Goal: Entertainment & Leisure: Consume media (video, audio)

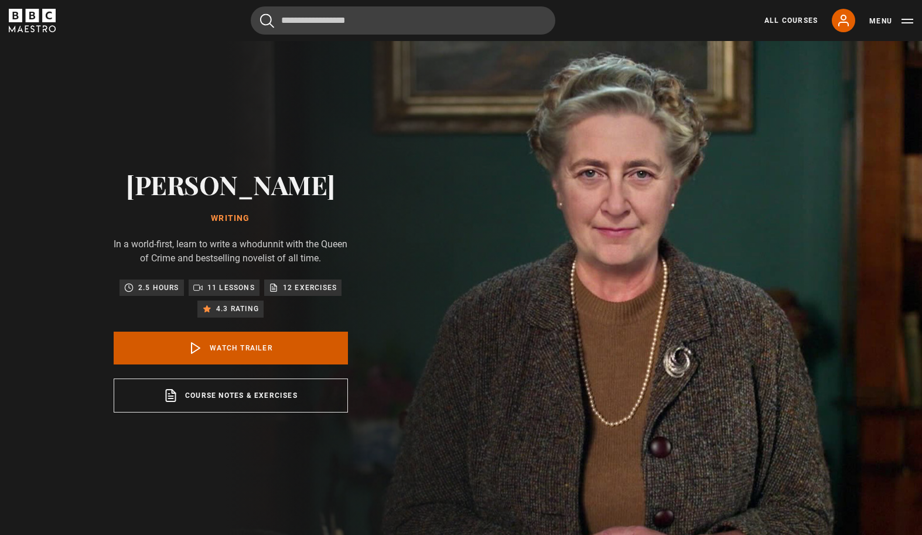
click at [309, 350] on link "Watch Trailer" at bounding box center [231, 348] width 234 height 33
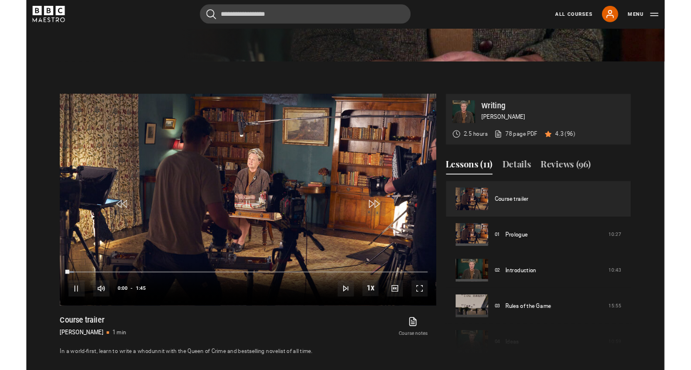
scroll to position [541, 0]
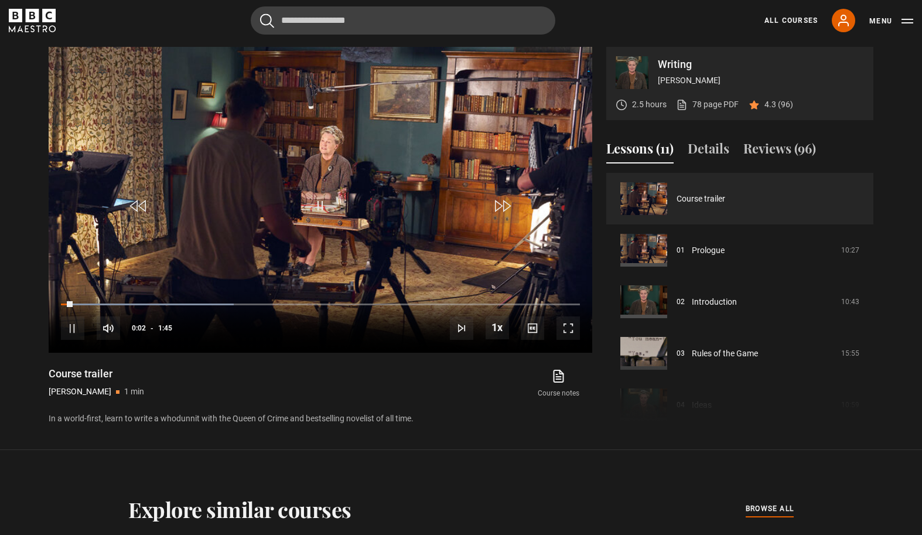
drag, startPoint x: 69, startPoint y: 299, endPoint x: -62, endPoint y: 296, distance: 130.7
click at [0, 296] on html "Skip to main content Cancel Courses Previous courses Next courses Agatha Christ…" at bounding box center [461, 352] width 922 height 1786
click at [140, 211] on span "Video Player" at bounding box center [139, 205] width 35 height 35
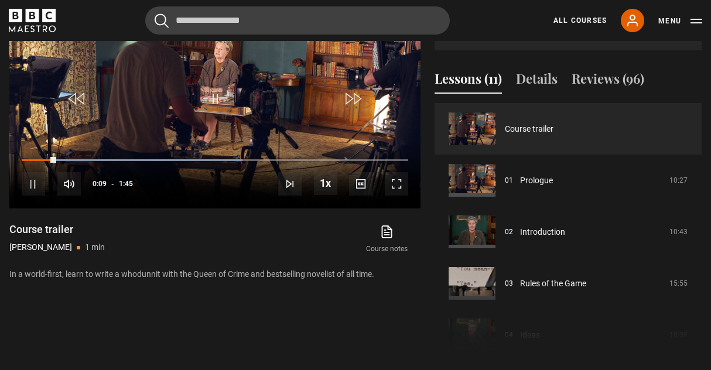
drag, startPoint x: 710, startPoint y: 366, endPoint x: 665, endPoint y: 318, distance: 65.5
click at [665, 318] on section "Writing Agatha Christie 2.5 hours 78 page PDF (opens in new tab) 4.3 (96) Video…" at bounding box center [355, 155] width 711 height 450
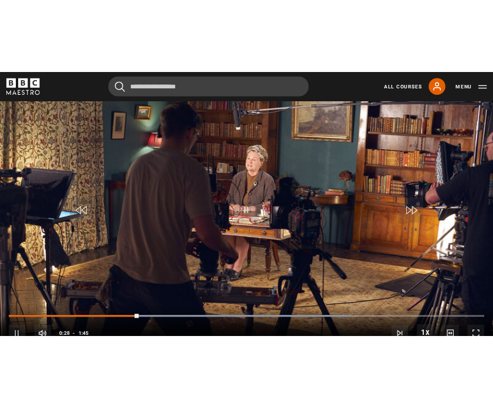
scroll to position [503, 0]
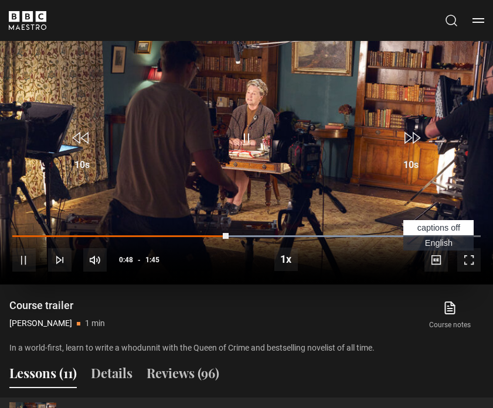
click at [441, 261] on span "Video Player" at bounding box center [435, 259] width 23 height 23
click at [436, 244] on span "English Captions" at bounding box center [439, 242] width 28 height 9
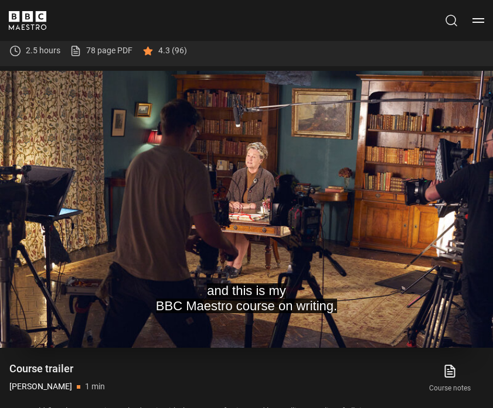
scroll to position [464, 0]
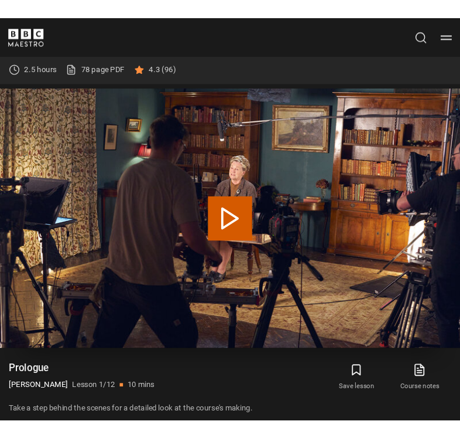
scroll to position [446, 0]
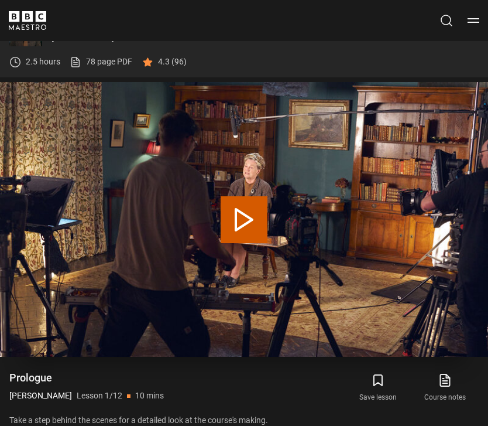
click at [250, 220] on button "Play Lesson Prologue" at bounding box center [244, 219] width 47 height 47
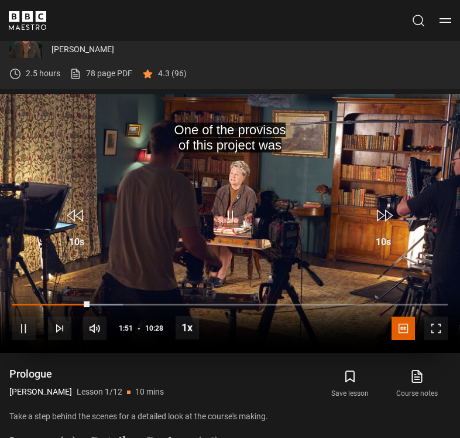
click at [24, 329] on span "Video Player" at bounding box center [23, 327] width 23 height 23
